Goal: Communication & Community: Answer question/provide support

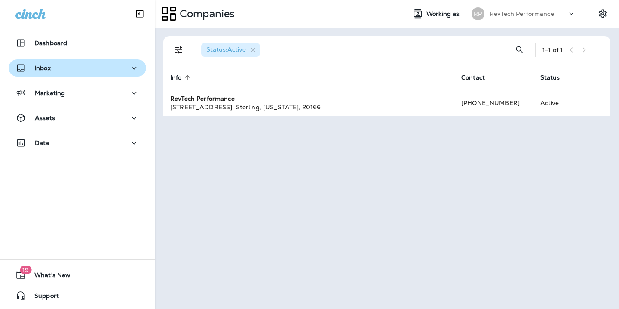
click at [129, 68] on icon "button" at bounding box center [134, 68] width 10 height 11
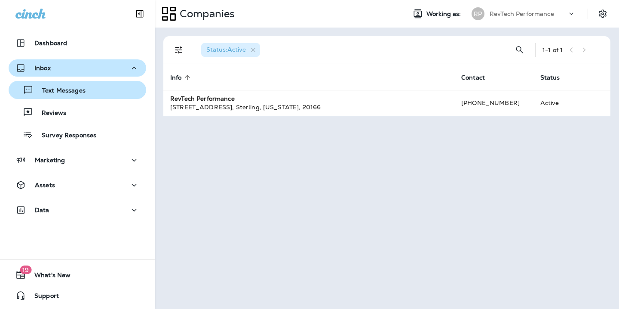
click at [81, 94] on p "Text Messages" at bounding box center [60, 91] width 52 height 8
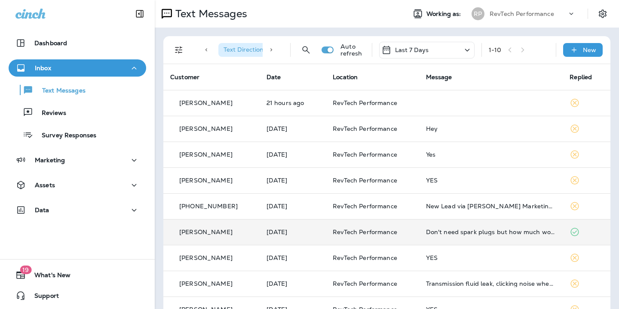
click at [332, 237] on td "RevTech Performance" at bounding box center [372, 232] width 93 height 26
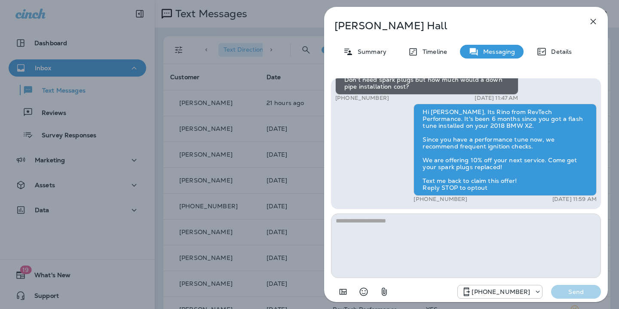
click at [413, 226] on textarea at bounding box center [466, 245] width 270 height 64
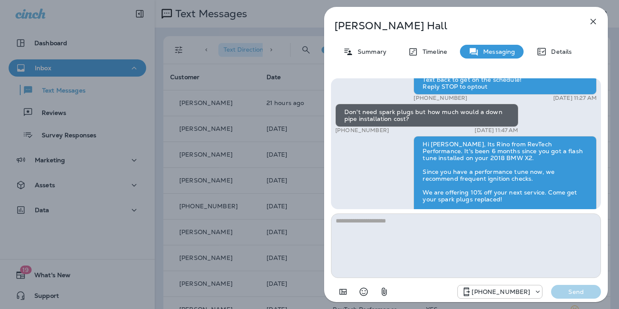
scroll to position [-33, 0]
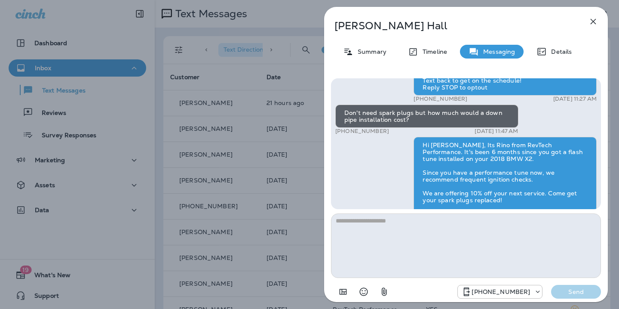
click at [594, 21] on icon "button" at bounding box center [594, 22] width 6 height 6
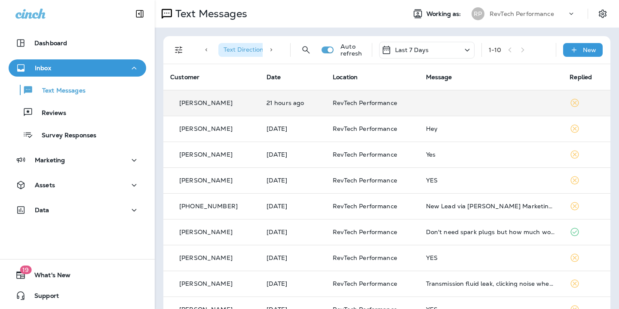
click at [427, 97] on td at bounding box center [491, 103] width 144 height 26
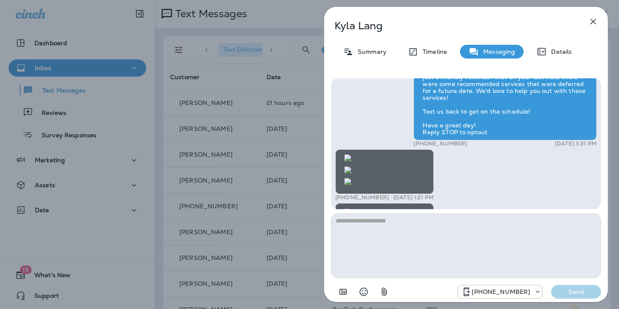
scroll to position [0, 0]
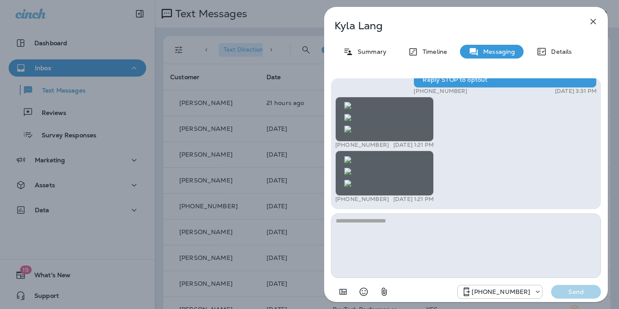
click at [389, 224] on textarea at bounding box center [466, 245] width 270 height 64
type textarea "**********"
click at [572, 295] on p "Send" at bounding box center [576, 292] width 36 height 8
click at [595, 22] on icon "button" at bounding box center [593, 21] width 10 height 10
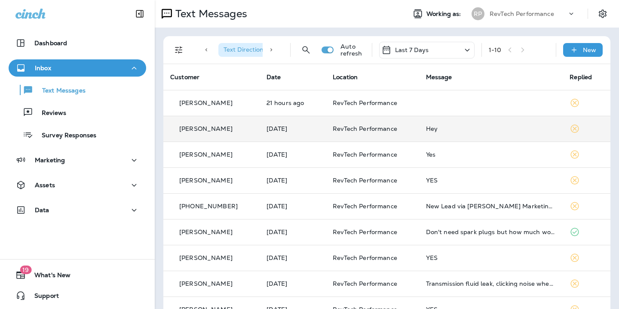
click at [446, 129] on div "Hey" at bounding box center [491, 128] width 130 height 7
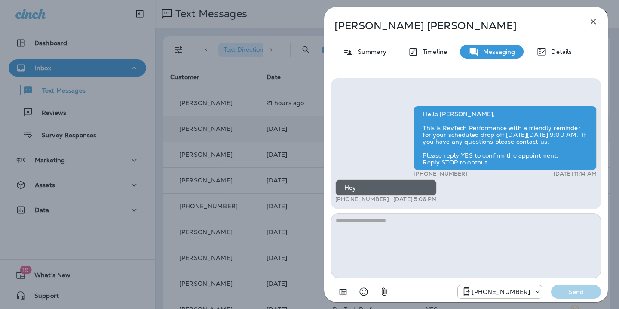
click at [396, 227] on textarea at bounding box center [466, 245] width 270 height 64
click at [592, 23] on icon "button" at bounding box center [593, 21] width 10 height 10
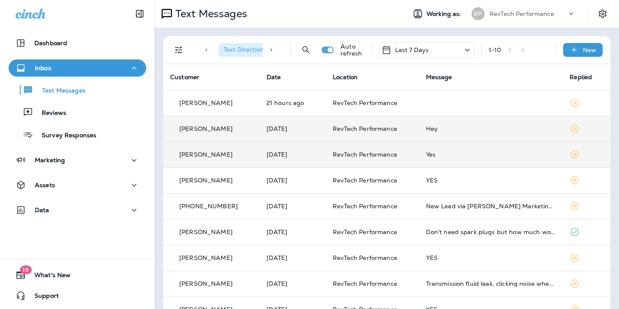
click at [449, 158] on td "Yes" at bounding box center [491, 154] width 144 height 26
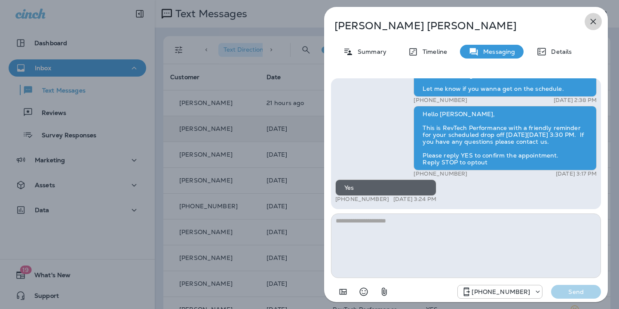
click at [593, 22] on icon "button" at bounding box center [593, 21] width 10 height 10
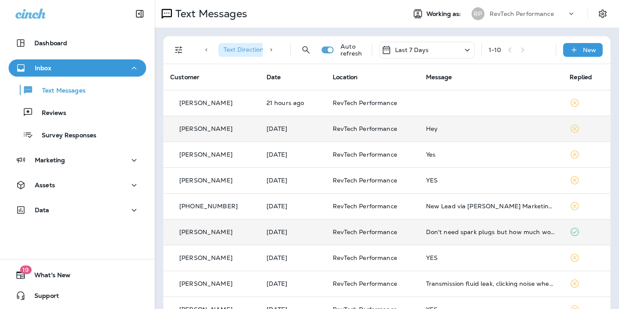
scroll to position [48, 0]
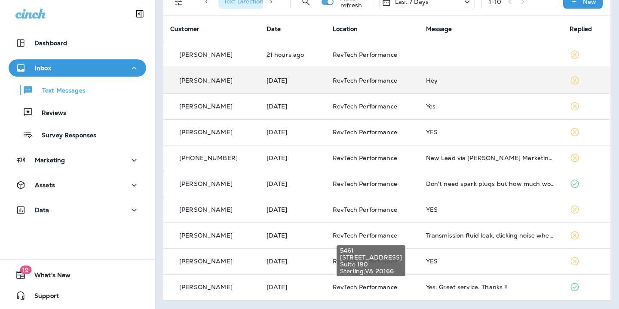
click at [386, 245] on div "[STREET_ADDRESS]" at bounding box center [371, 260] width 69 height 31
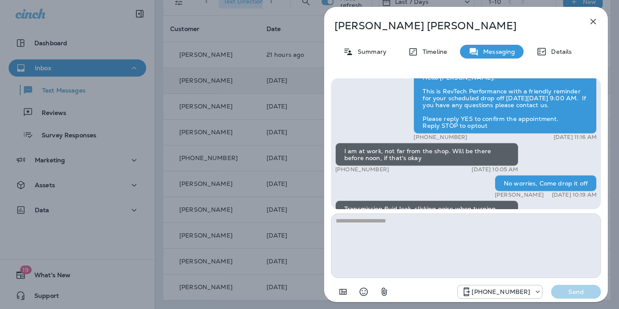
click at [303, 233] on div "[PERSON_NAME] Summary Timeline Messaging Details Hello [PERSON_NAME], This is R…" at bounding box center [309, 154] width 619 height 309
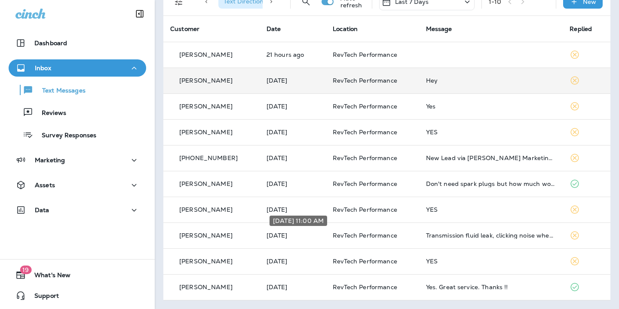
click at [303, 233] on p "[DATE]" at bounding box center [293, 235] width 52 height 7
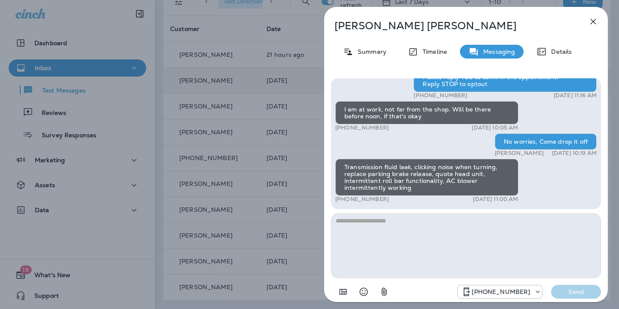
click at [433, 225] on textarea at bounding box center [466, 245] width 270 height 64
click at [592, 21] on icon "button" at bounding box center [593, 21] width 10 height 10
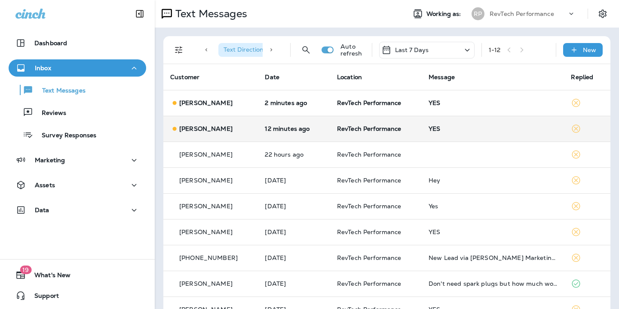
click at [473, 131] on div "YES" at bounding box center [493, 128] width 129 height 7
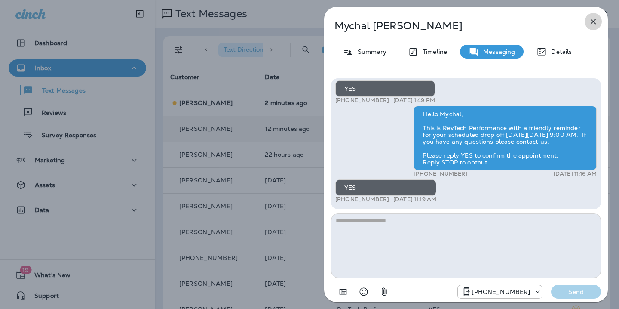
click at [592, 23] on icon "button" at bounding box center [593, 21] width 10 height 10
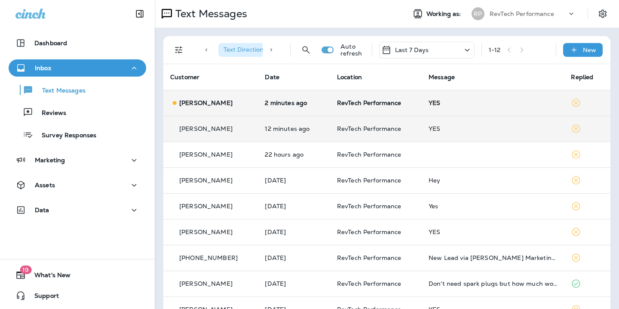
click at [450, 104] on div "YES" at bounding box center [493, 102] width 129 height 7
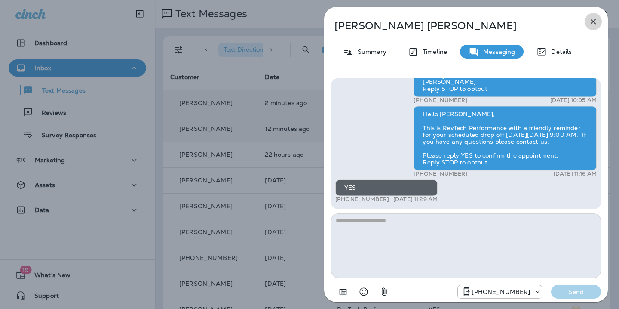
click at [594, 24] on icon "button" at bounding box center [593, 21] width 10 height 10
